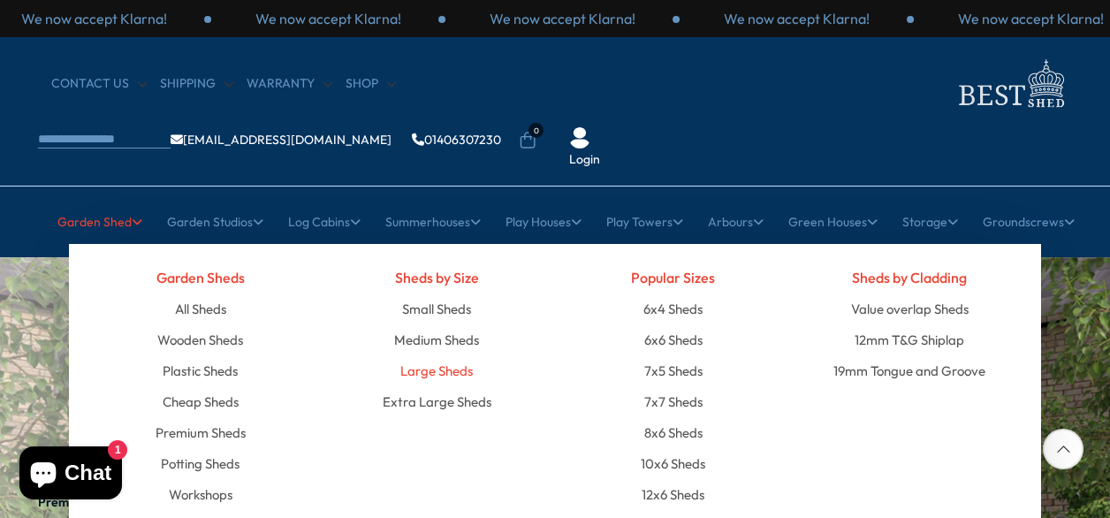
click at [461, 355] on link "Large Sheds" at bounding box center [436, 370] width 72 height 31
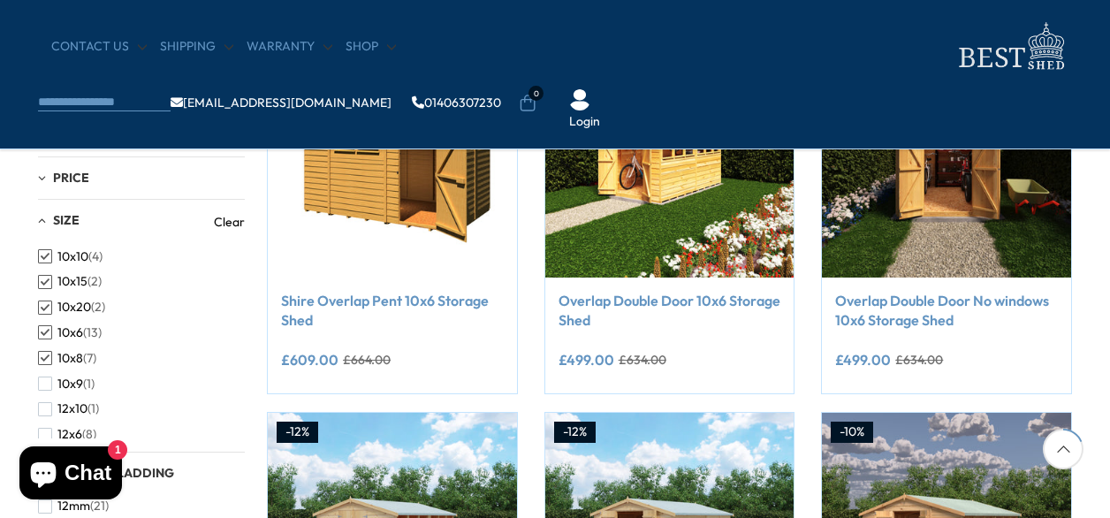
scroll to position [389, 0]
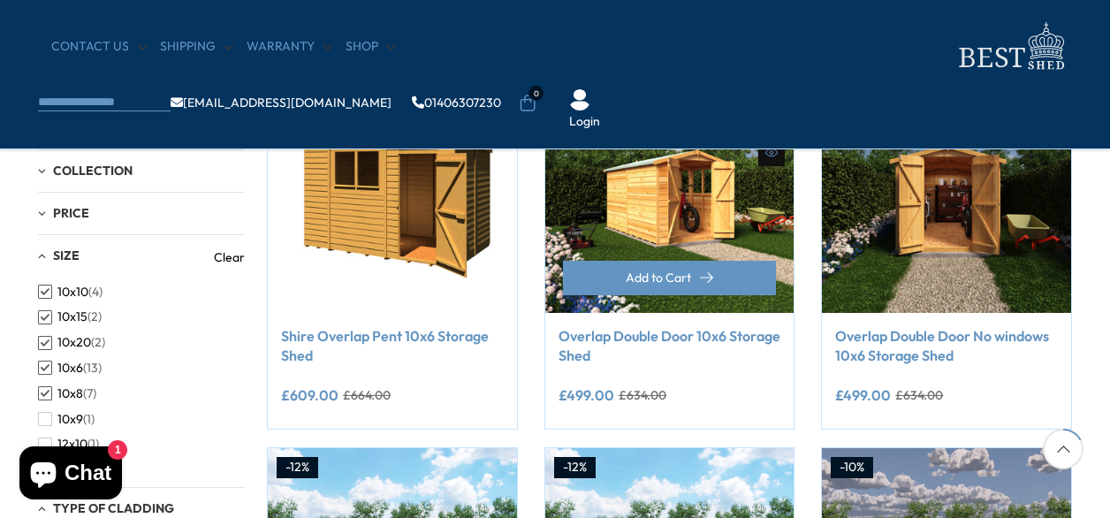
click at [672, 220] on img at bounding box center [669, 188] width 249 height 249
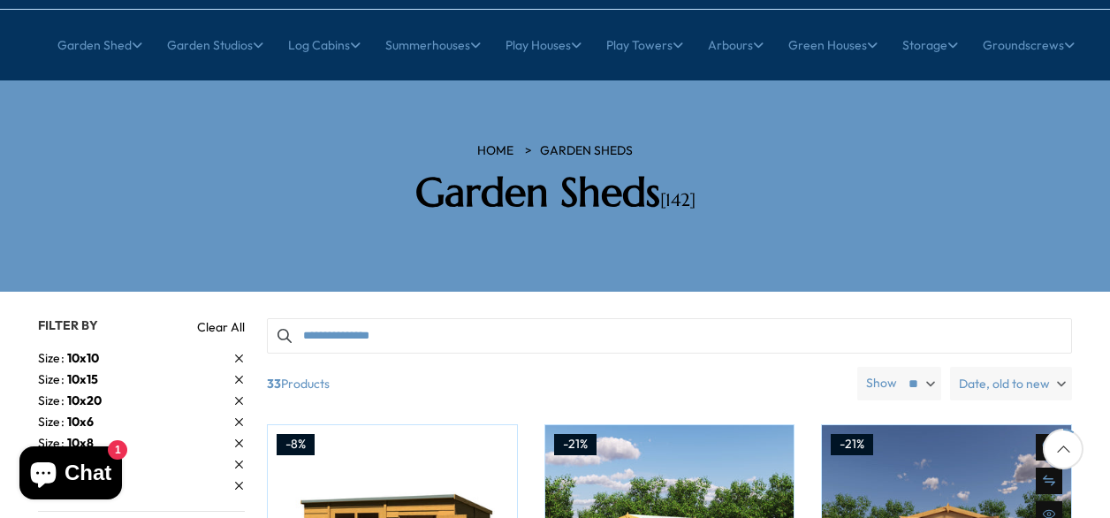
scroll to position [212, 0]
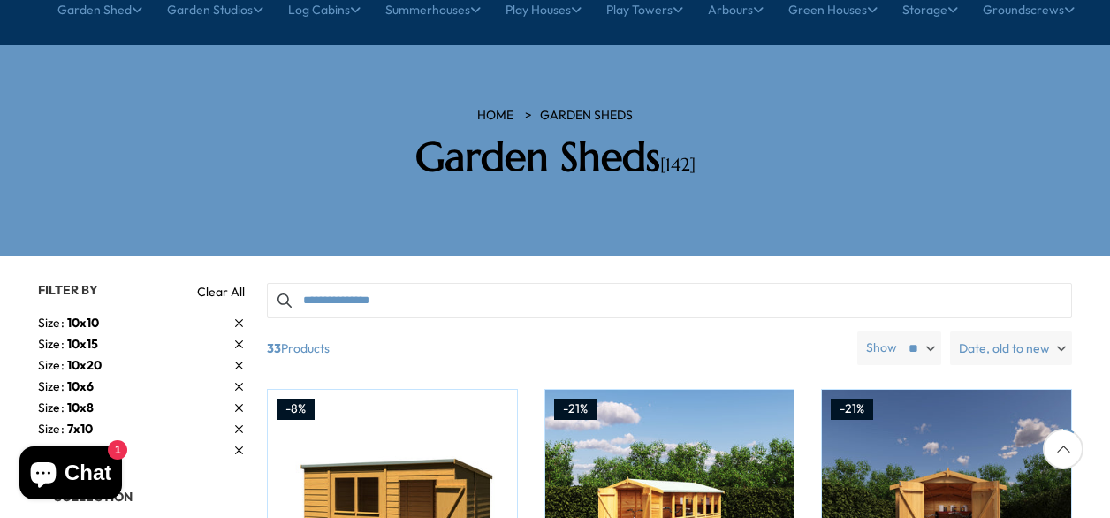
click at [933, 331] on select "** ** **" at bounding box center [921, 348] width 42 height 34
click at [901, 331] on select "** ** **" at bounding box center [921, 348] width 42 height 34
select select "**"
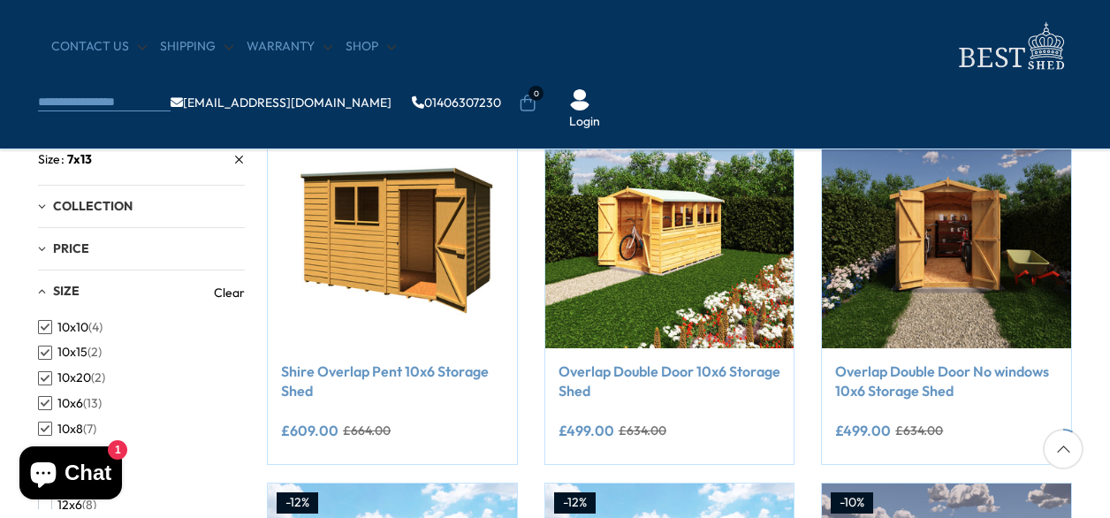
scroll to position [389, 0]
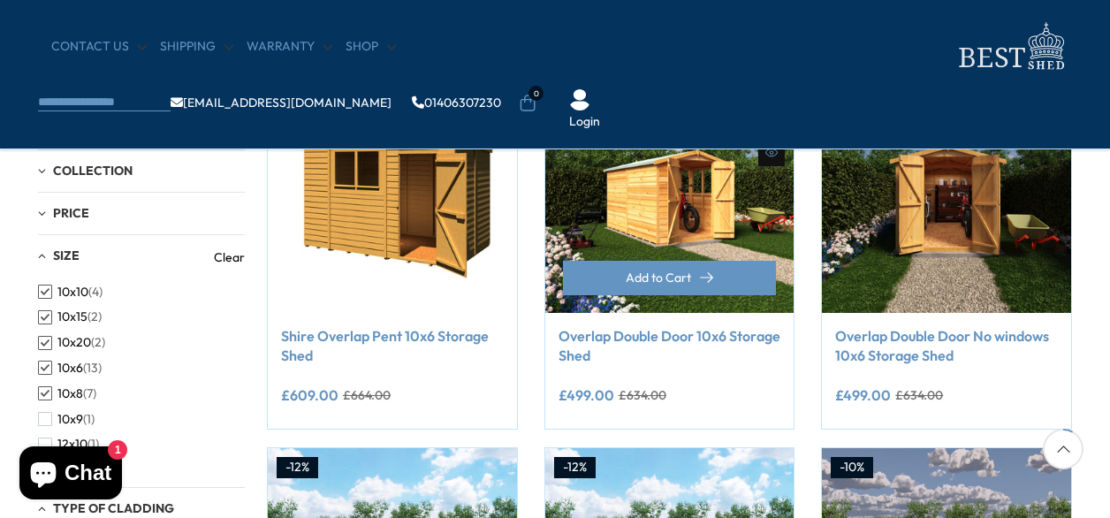
click at [675, 225] on img at bounding box center [669, 188] width 249 height 249
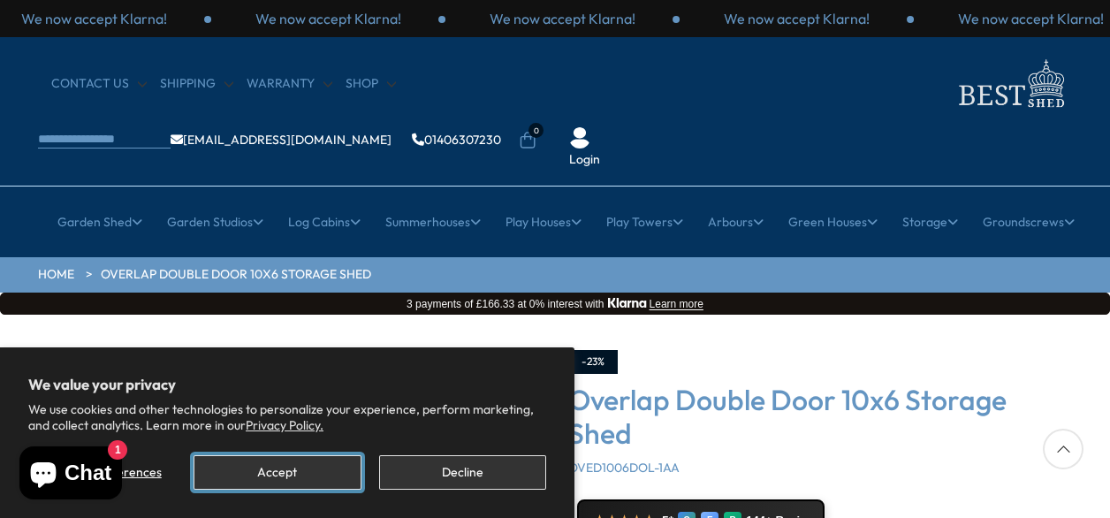
click at [288, 482] on button "Accept" at bounding box center [277, 472] width 167 height 34
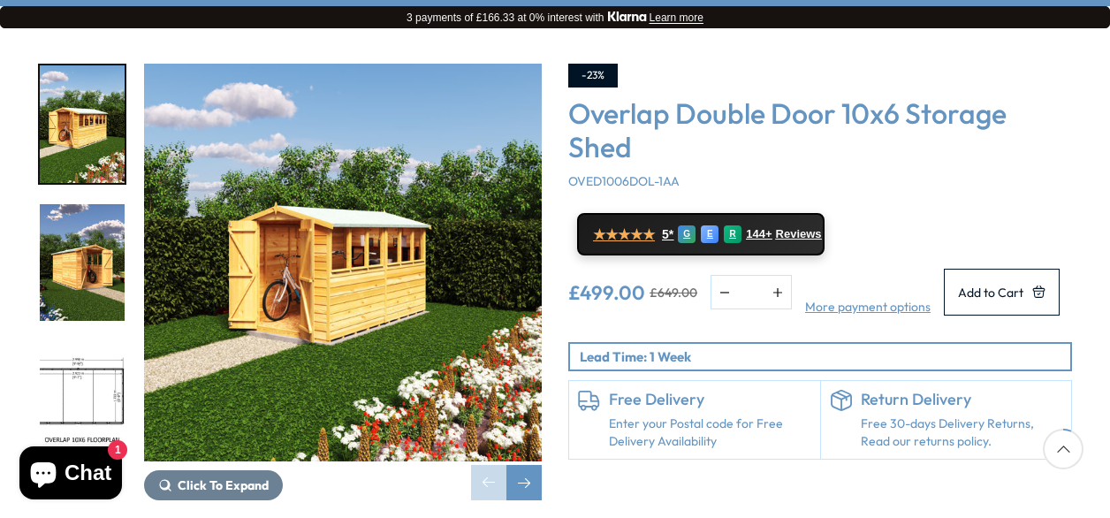
scroll to position [283, 0]
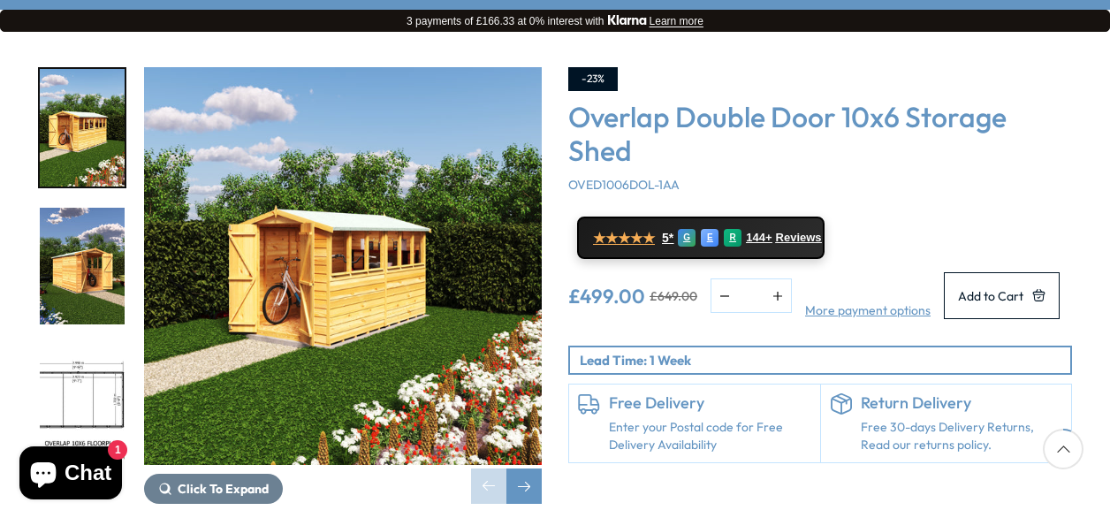
click at [631, 351] on p "Lead Time: 1 Week" at bounding box center [825, 360] width 490 height 19
click at [637, 351] on p "Lead Time: 1 Week" at bounding box center [825, 360] width 490 height 19
click at [653, 425] on div "Free Delivery Enter your Postal code for Free Delivery Availability" at bounding box center [695, 423] width 252 height 78
click at [630, 393] on h6 "Free Delivery" at bounding box center [710, 402] width 202 height 19
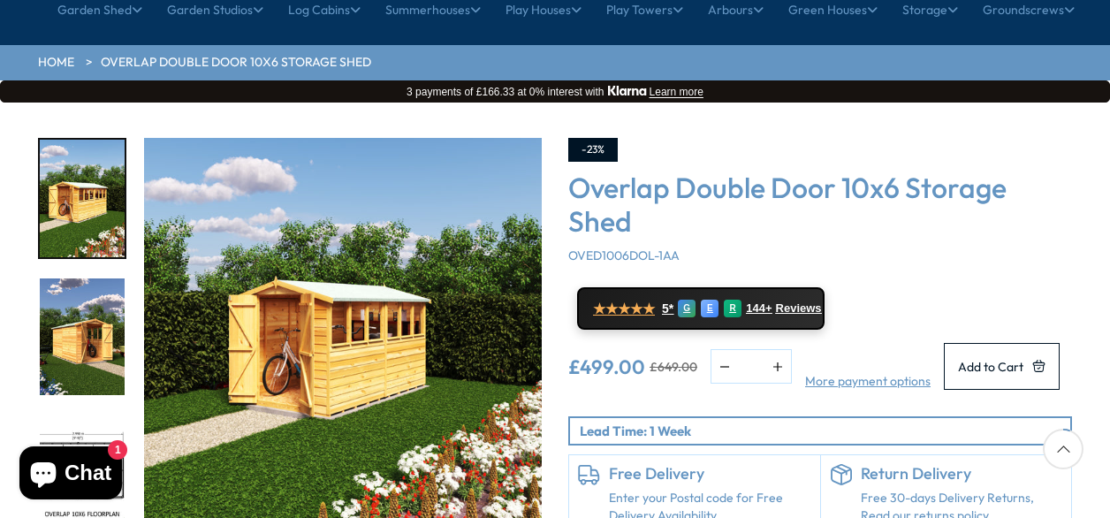
scroll to position [247, 0]
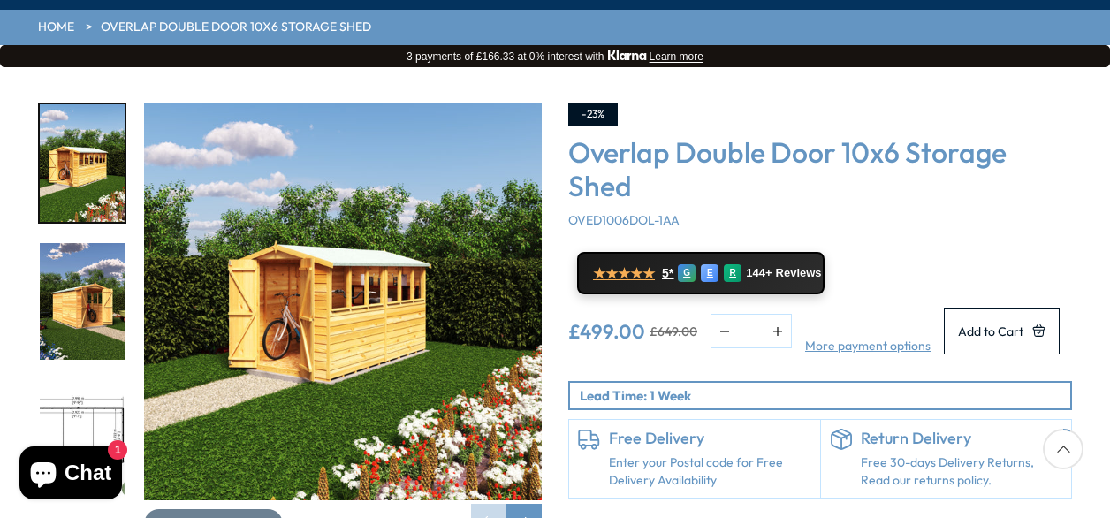
click at [95, 381] on img "3 / 18" at bounding box center [82, 440] width 85 height 118
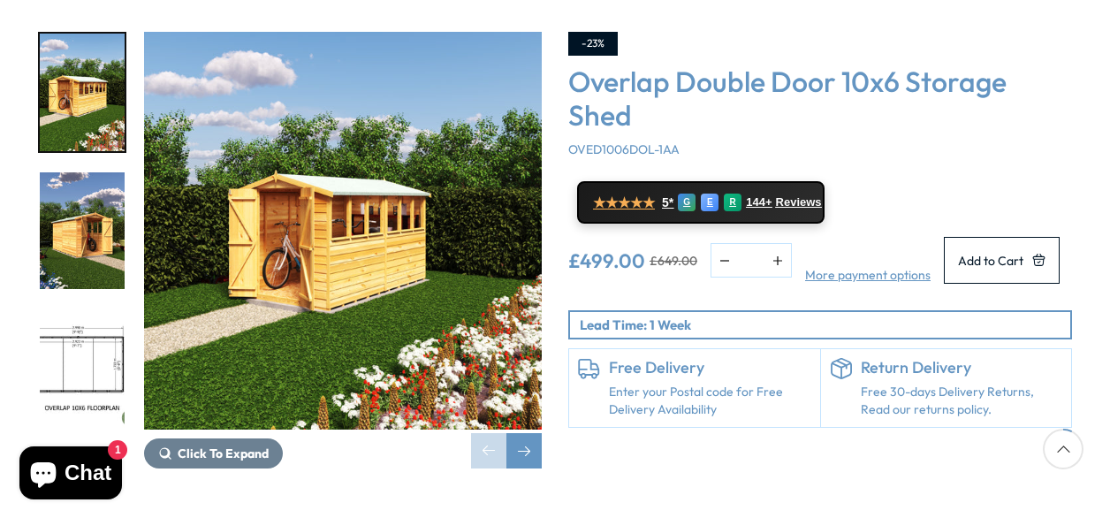
scroll to position [283, 0]
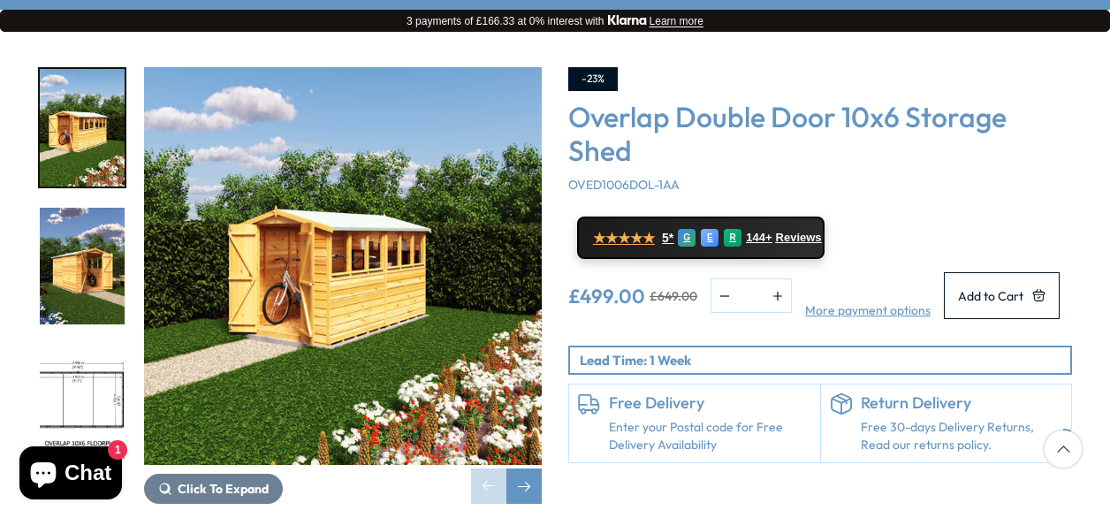
click at [672, 419] on link "Enter your Postal code for Free Delivery Availability" at bounding box center [710, 436] width 202 height 34
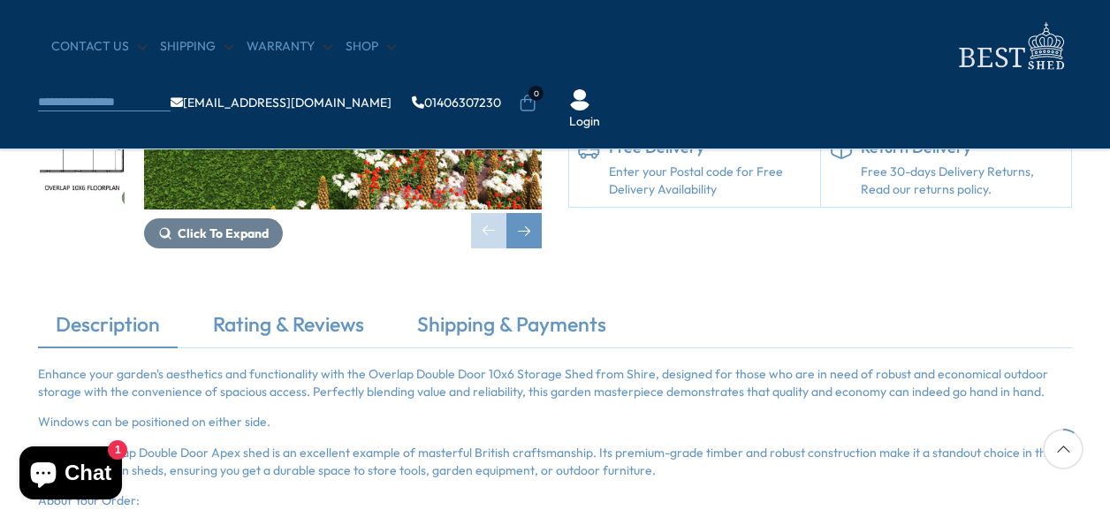
scroll to position [424, 0]
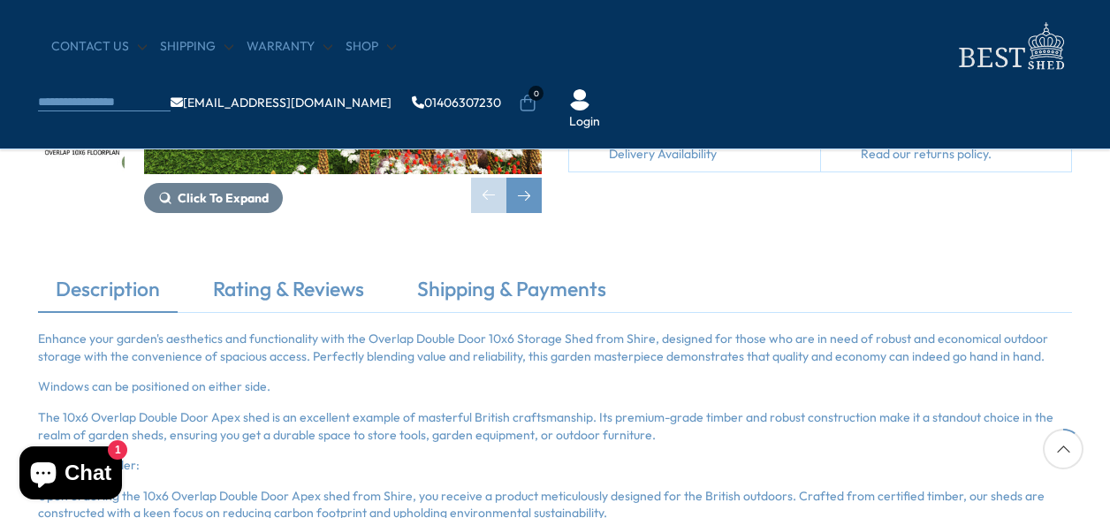
click at [662, 163] on link "Enter your Postal code for Free Delivery Availability" at bounding box center [710, 145] width 202 height 34
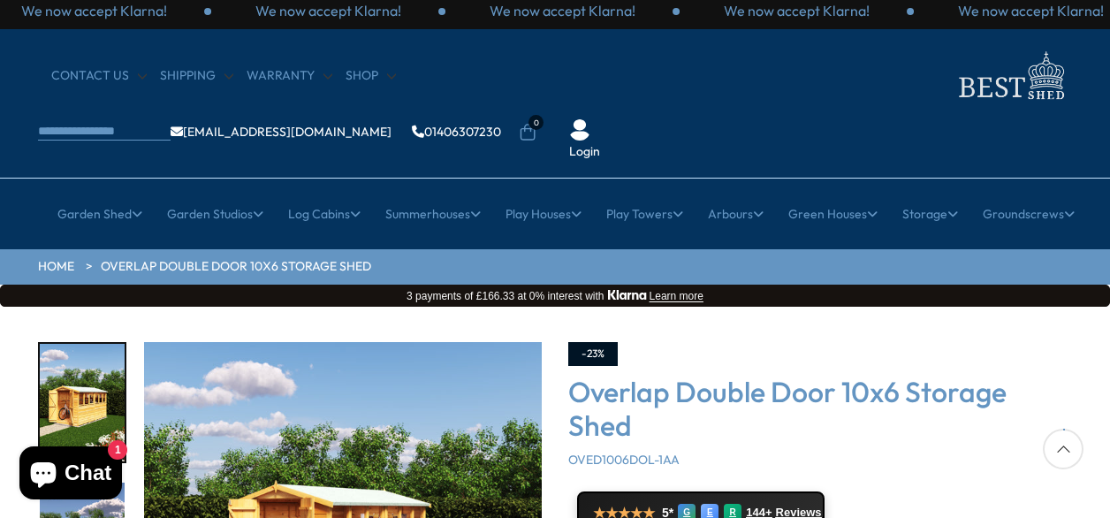
scroll to position [0, 0]
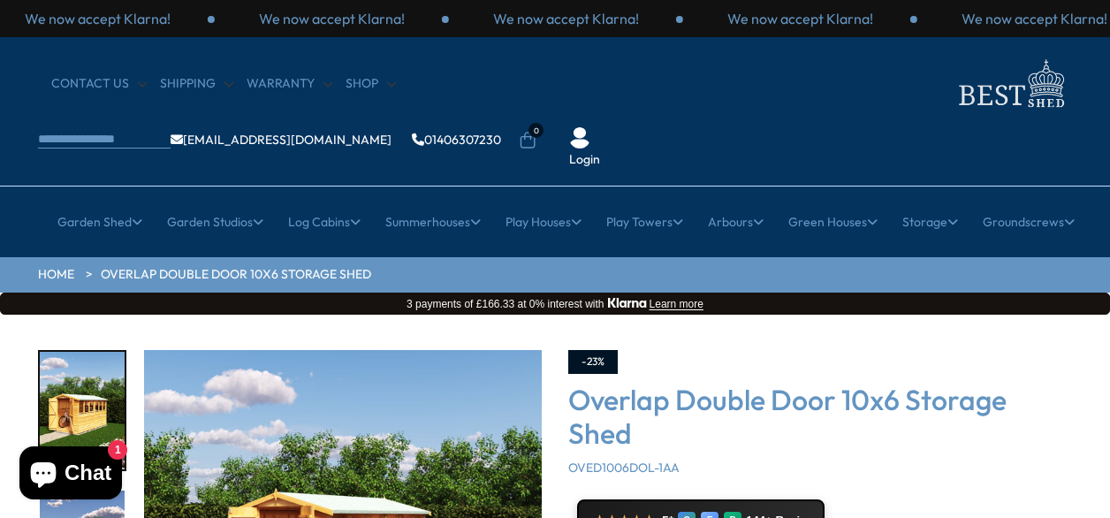
click at [348, 266] on link "Overlap Double Door 10x6 Storage Shed" at bounding box center [236, 275] width 270 height 18
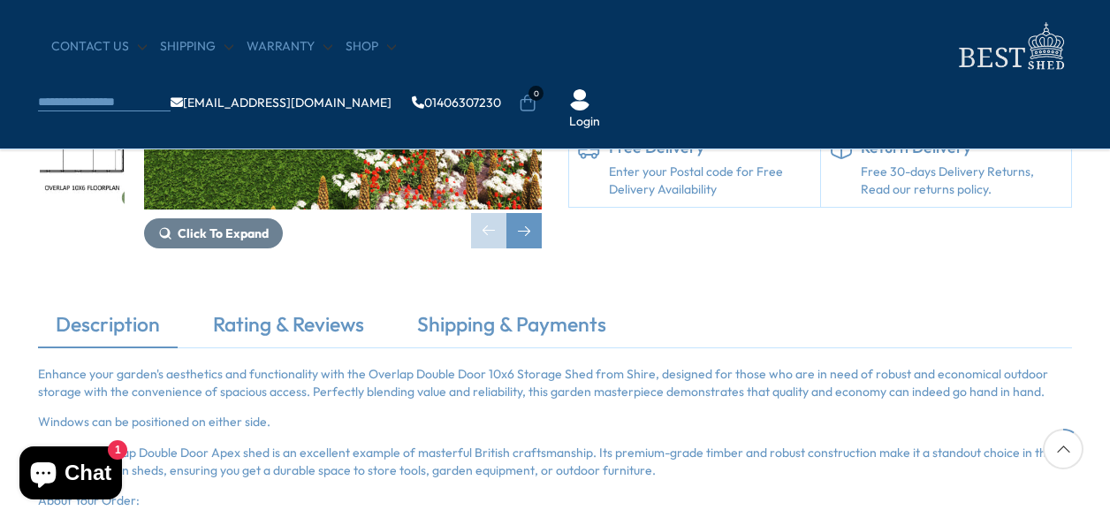
scroll to position [353, 0]
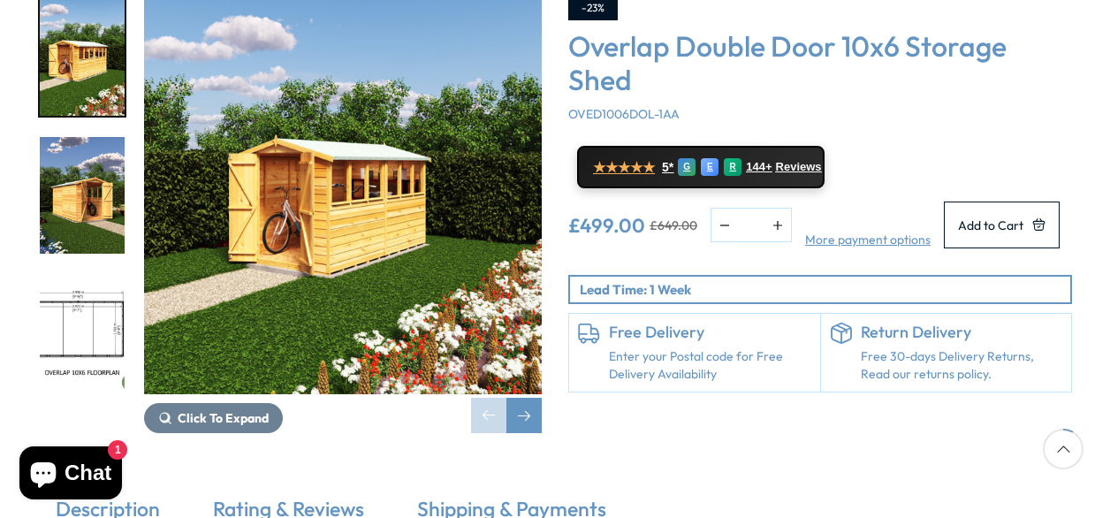
click at [738, 348] on link "Enter your Postal code for Free Delivery Availability" at bounding box center [710, 365] width 202 height 34
click at [665, 323] on h6 "Free Delivery" at bounding box center [710, 332] width 202 height 19
click at [641, 348] on link "Enter your Postal code for Free Delivery Availability" at bounding box center [710, 365] width 202 height 34
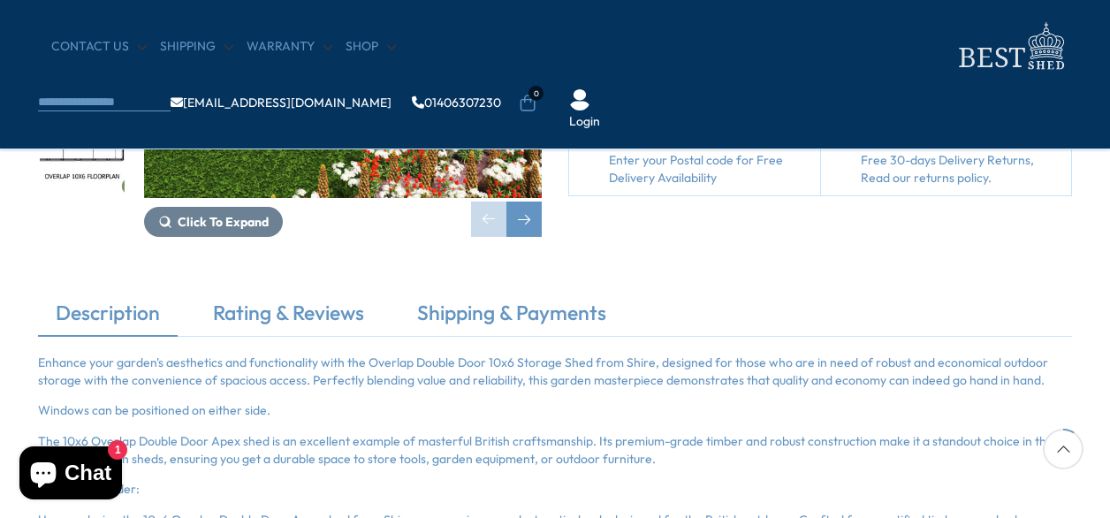
scroll to position [424, 0]
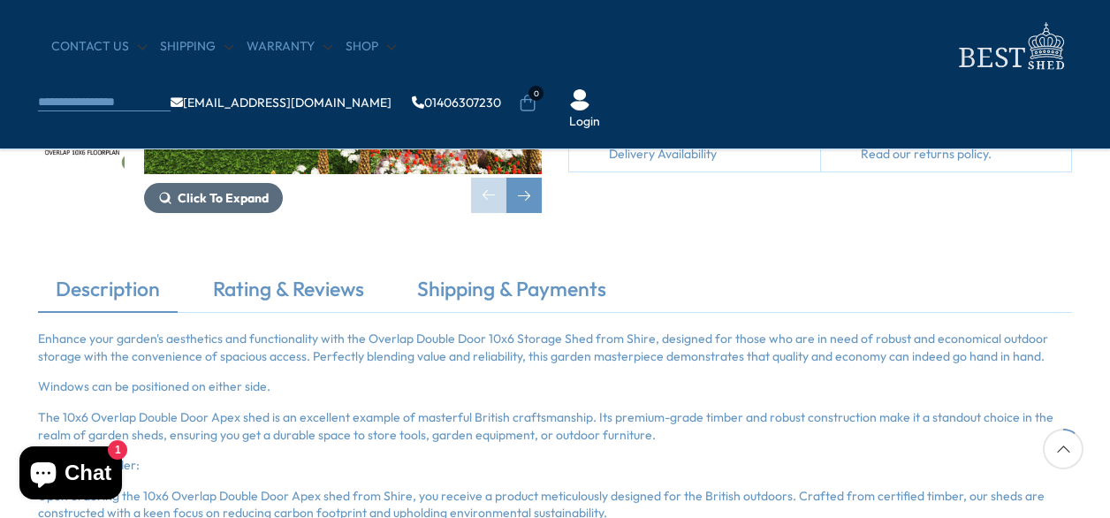
click at [202, 201] on span "Click To Expand" at bounding box center [223, 198] width 91 height 16
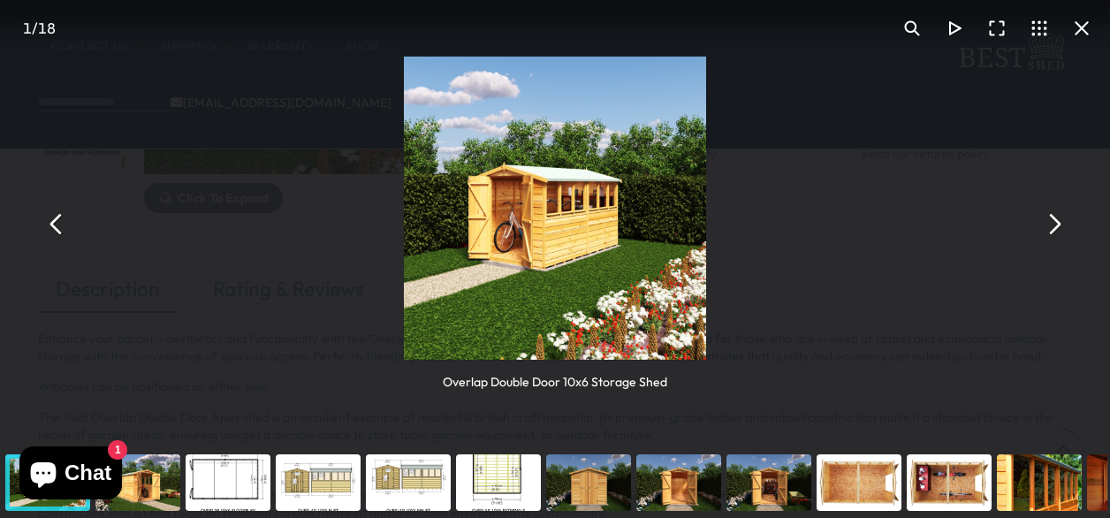
click at [513, 480] on div "You can close this modal content with the ESC key" at bounding box center [498, 482] width 90 height 71
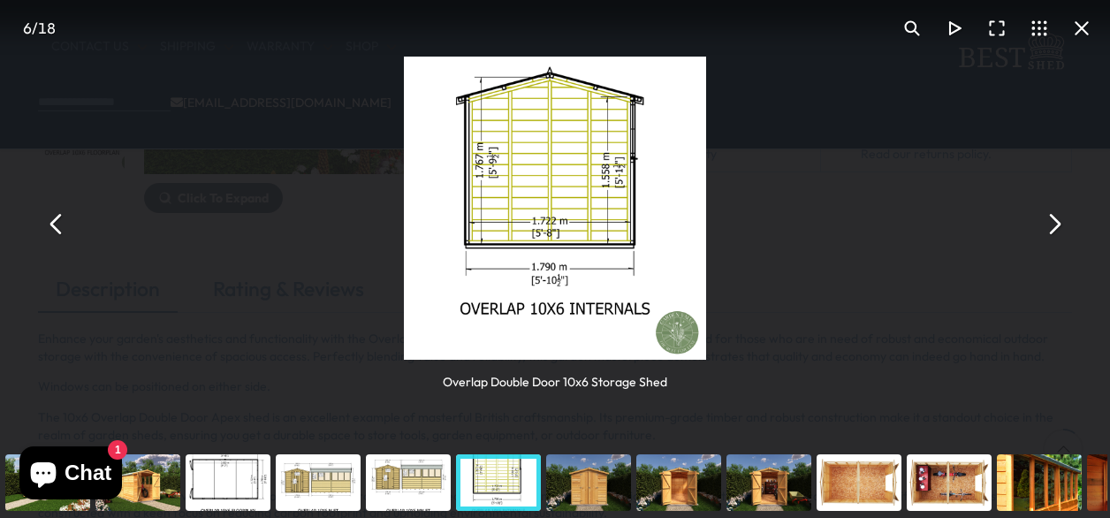
click at [399, 478] on div "You can close this modal content with the ESC key" at bounding box center [408, 482] width 90 height 71
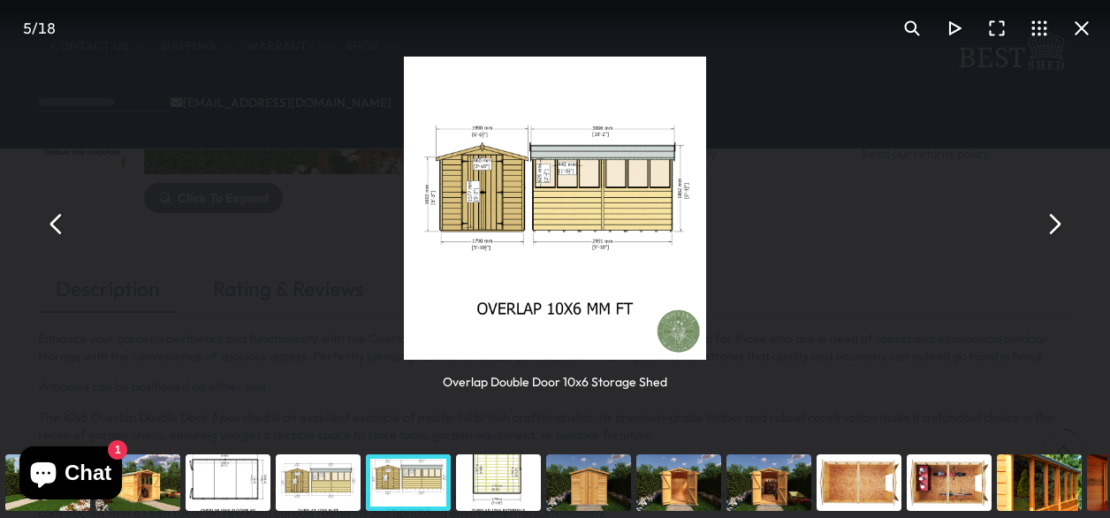
click at [337, 475] on div "You can close this modal content with the ESC key" at bounding box center [318, 482] width 90 height 71
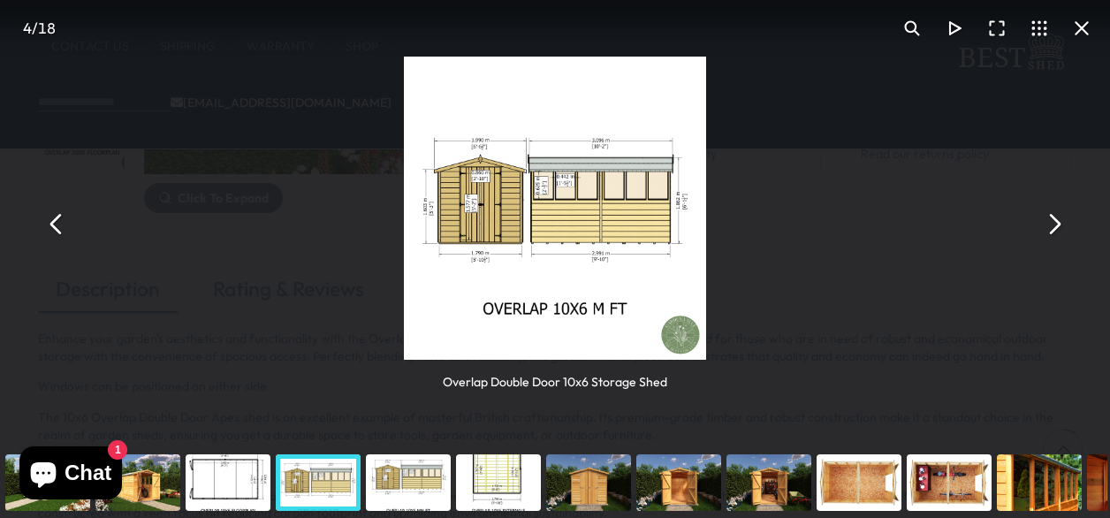
click at [224, 485] on div "You can close this modal content with the ESC key" at bounding box center [228, 482] width 90 height 71
